Goal: Transaction & Acquisition: Purchase product/service

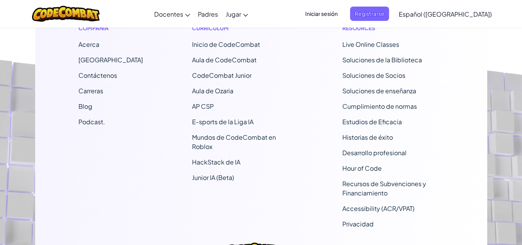
scroll to position [474, 0]
click at [208, 142] on li "Mundos de CodeCombat en Roblox" at bounding box center [243, 141] width 102 height 19
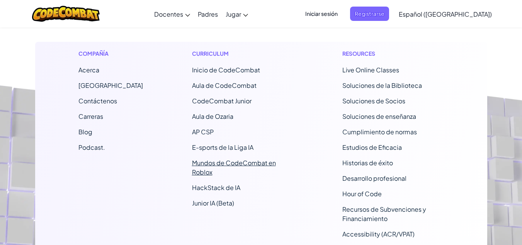
scroll to position [447, 0]
click at [206, 164] on link "Mundos de CodeCombat en Roblox" at bounding box center [234, 167] width 84 height 17
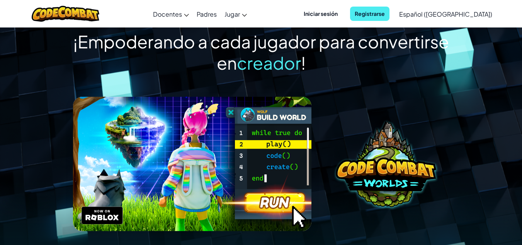
scroll to position [35, 0]
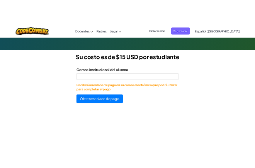
scroll to position [192, 0]
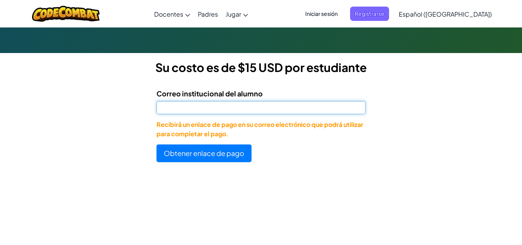
click at [210, 107] on input "Correo institucional del alumno" at bounding box center [261, 107] width 209 height 13
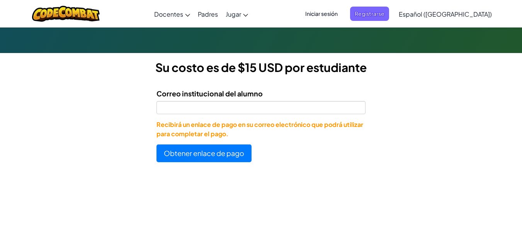
click at [212, 94] on label "Correo institucional del alumno" at bounding box center [210, 93] width 106 height 11
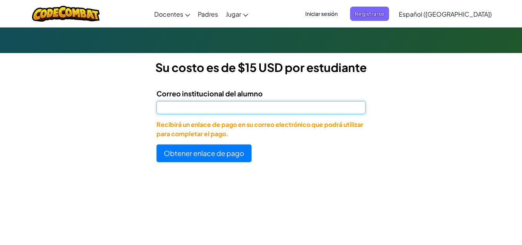
click at [212, 101] on input "Correo institucional del alumno" at bounding box center [261, 107] width 209 height 13
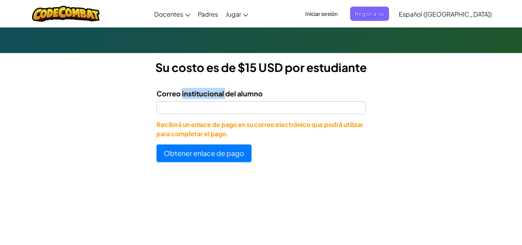
click at [212, 94] on label "Correo institucional del alumno" at bounding box center [210, 93] width 106 height 11
click at [212, 101] on input "Correo institucional del alumno" at bounding box center [261, 107] width 209 height 13
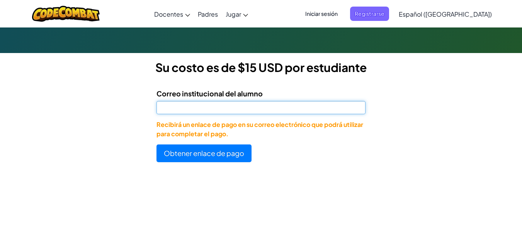
click at [218, 101] on input "Correo institucional del alumno" at bounding box center [261, 107] width 209 height 13
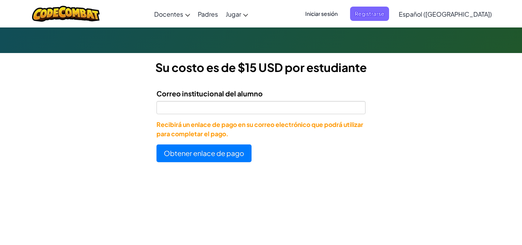
click at [221, 91] on label "Correo institucional del alumno" at bounding box center [210, 93] width 106 height 11
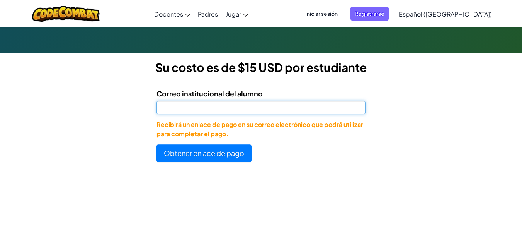
click at [221, 101] on input "Correo institucional del alumno" at bounding box center [261, 107] width 209 height 13
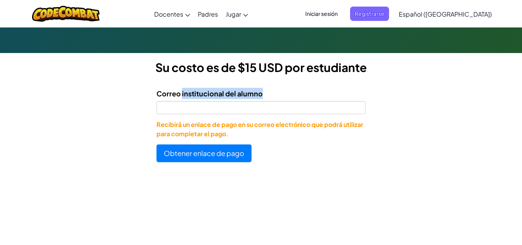
drag, startPoint x: 221, startPoint y: 91, endPoint x: 221, endPoint y: 102, distance: 11.2
click at [221, 102] on div "Correo institucional del alumno" at bounding box center [261, 101] width 209 height 26
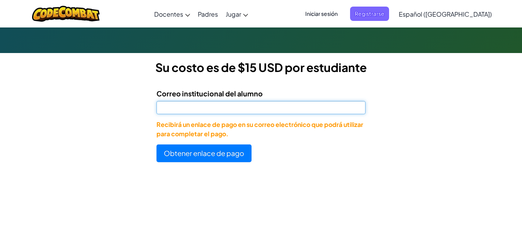
click at [221, 102] on input "Correo institucional del alumno" at bounding box center [261, 107] width 209 height 13
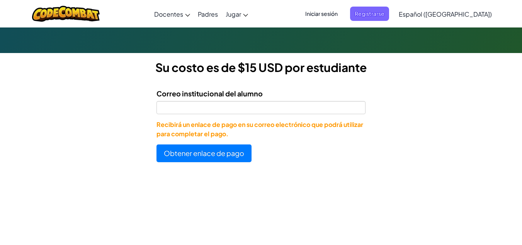
click at [223, 89] on label "Correo institucional del alumno" at bounding box center [210, 93] width 106 height 11
click at [223, 101] on input "Correo institucional del alumno" at bounding box center [261, 107] width 209 height 13
drag, startPoint x: 223, startPoint y: 89, endPoint x: 224, endPoint y: 96, distance: 7.7
click at [224, 96] on label "Correo institucional del alumno" at bounding box center [210, 93] width 106 height 11
click at [224, 101] on input "Correo institucional del alumno" at bounding box center [261, 107] width 209 height 13
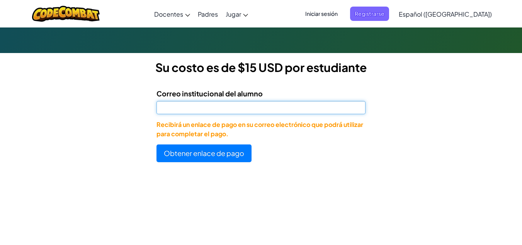
click at [223, 102] on input "Correo institucional del alumno" at bounding box center [261, 107] width 209 height 13
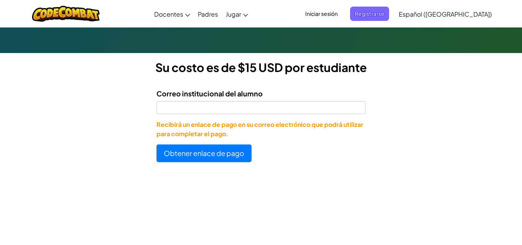
click at [223, 89] on label "Correo institucional del alumno" at bounding box center [210, 93] width 106 height 11
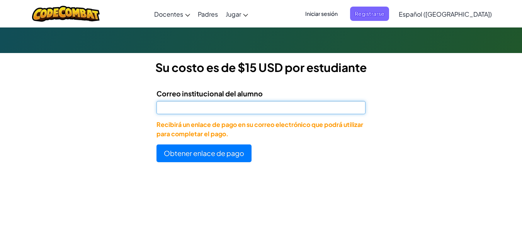
click at [223, 101] on input "Correo institucional del alumno" at bounding box center [261, 107] width 209 height 13
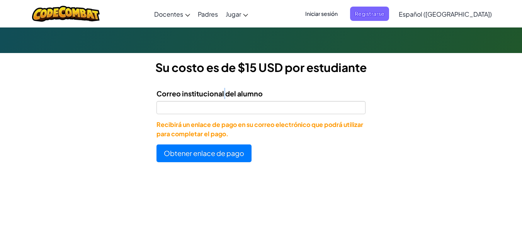
click at [223, 89] on label "Correo institucional del alumno" at bounding box center [210, 93] width 106 height 11
click at [223, 101] on input "Correo institucional del alumno" at bounding box center [261, 107] width 209 height 13
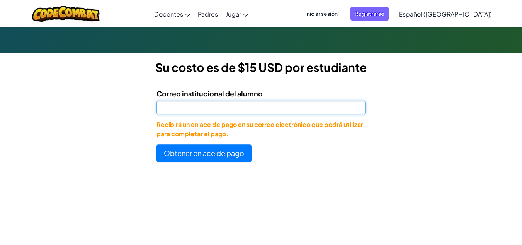
click at [223, 106] on input "Correo institucional del alumno" at bounding box center [261, 107] width 209 height 13
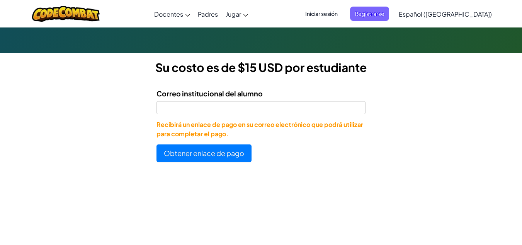
click at [211, 96] on label "Correo institucional del alumno" at bounding box center [210, 93] width 106 height 11
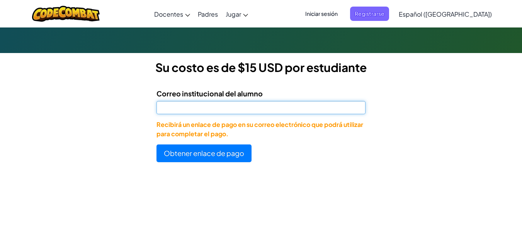
click at [211, 101] on input "Correo institucional del alumno" at bounding box center [261, 107] width 209 height 13
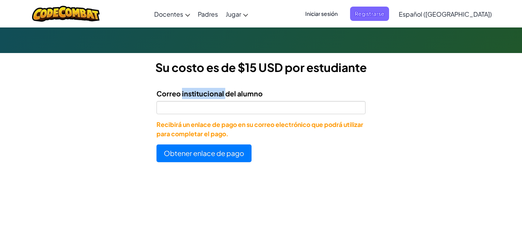
click at [211, 96] on label "Correo institucional del alumno" at bounding box center [210, 93] width 106 height 11
click at [211, 101] on input "Correo institucional del alumno" at bounding box center [261, 107] width 209 height 13
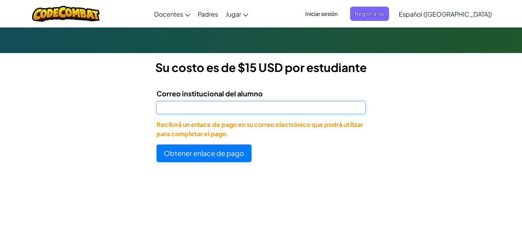
click at [213, 106] on input "Correo institucional del alumno" at bounding box center [261, 107] width 209 height 13
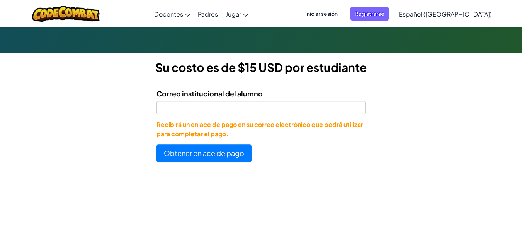
click at [284, 67] on h3 "Su costo es de $15 USD por estudiante" at bounding box center [261, 67] width 522 height 17
click at [261, 67] on h3 "Su costo es de $15 USD por estudiante" at bounding box center [261, 67] width 522 height 17
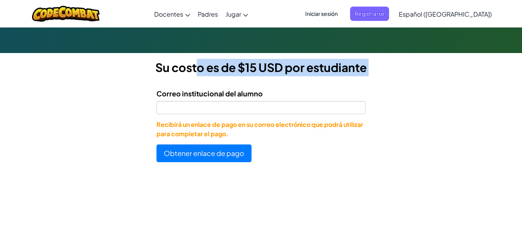
click at [261, 67] on h3 "Su costo es de $15 USD por estudiante" at bounding box center [261, 67] width 522 height 17
click at [236, 69] on h3 "Su costo es de $15 USD por estudiante" at bounding box center [261, 67] width 522 height 17
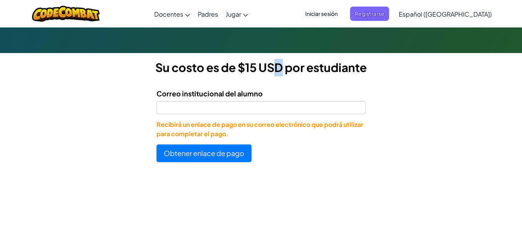
click at [236, 69] on h3 "Su costo es de $15 USD por estudiante" at bounding box center [261, 67] width 522 height 17
click at [242, 69] on h3 "Su costo es de $15 USD por estudiante" at bounding box center [261, 67] width 522 height 17
drag, startPoint x: 242, startPoint y: 69, endPoint x: 251, endPoint y: 69, distance: 8.9
click at [251, 69] on h3 "Su costo es de $15 USD por estudiante" at bounding box center [261, 67] width 522 height 17
click at [284, 71] on h3 "Su costo es de $15 USD por estudiante" at bounding box center [261, 67] width 522 height 17
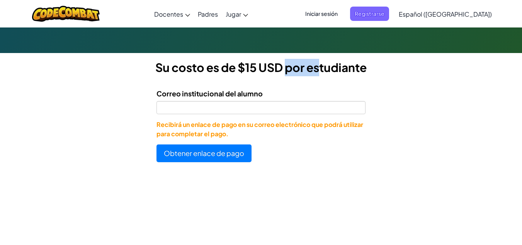
drag, startPoint x: 281, startPoint y: 68, endPoint x: 245, endPoint y: 73, distance: 36.3
click at [245, 73] on h3 "Su costo es de $15 USD por estudiante" at bounding box center [261, 67] width 522 height 17
click at [244, 73] on h3 "Su costo es de $15 USD por estudiante" at bounding box center [261, 67] width 522 height 17
click at [242, 73] on h3 "Su costo es de $15 USD por estudiante" at bounding box center [261, 67] width 522 height 17
click at [240, 73] on h3 "Su costo es de $15 USD por estudiante" at bounding box center [261, 67] width 522 height 17
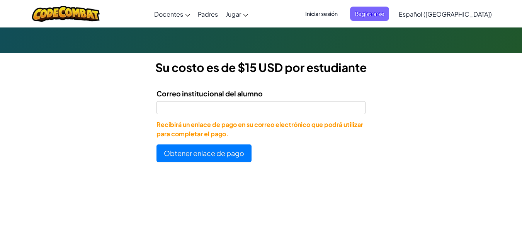
click at [268, 82] on form "Correo institucional del alumno Recibirá un enlace de pago en su correo electró…" at bounding box center [183, 122] width 366 height 80
drag, startPoint x: 237, startPoint y: 67, endPoint x: 277, endPoint y: 66, distance: 40.2
click at [276, 66] on h3 "Su costo es de $15 USD por estudiante" at bounding box center [261, 67] width 522 height 17
click at [278, 66] on h3 "Su costo es de $15 USD por estudiante" at bounding box center [261, 67] width 522 height 17
drag, startPoint x: 281, startPoint y: 65, endPoint x: 284, endPoint y: 68, distance: 4.7
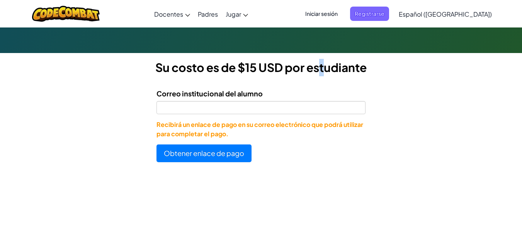
click at [284, 68] on h3 "Su costo es de $15 USD por estudiante" at bounding box center [261, 67] width 522 height 17
drag, startPoint x: 283, startPoint y: 68, endPoint x: 239, endPoint y: 67, distance: 44.1
click at [239, 67] on h3 "Su costo es de $15 USD por estudiante" at bounding box center [261, 67] width 522 height 17
click at [243, 80] on div at bounding box center [261, 79] width 522 height 6
